Goal: Task Accomplishment & Management: Manage account settings

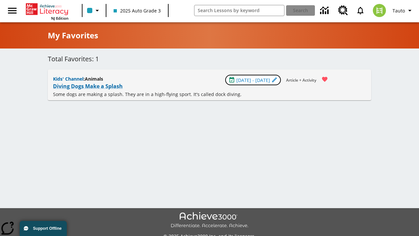
click at [253, 80] on span "[DATE] - [DATE]" at bounding box center [253, 80] width 34 height 7
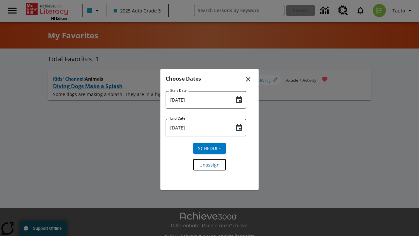
click at [209, 164] on span "Unassign" at bounding box center [209, 164] width 20 height 7
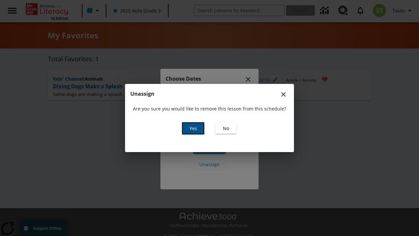
click at [193, 128] on span "Yes" at bounding box center [193, 128] width 8 height 7
